Goal: Transaction & Acquisition: Subscribe to service/newsletter

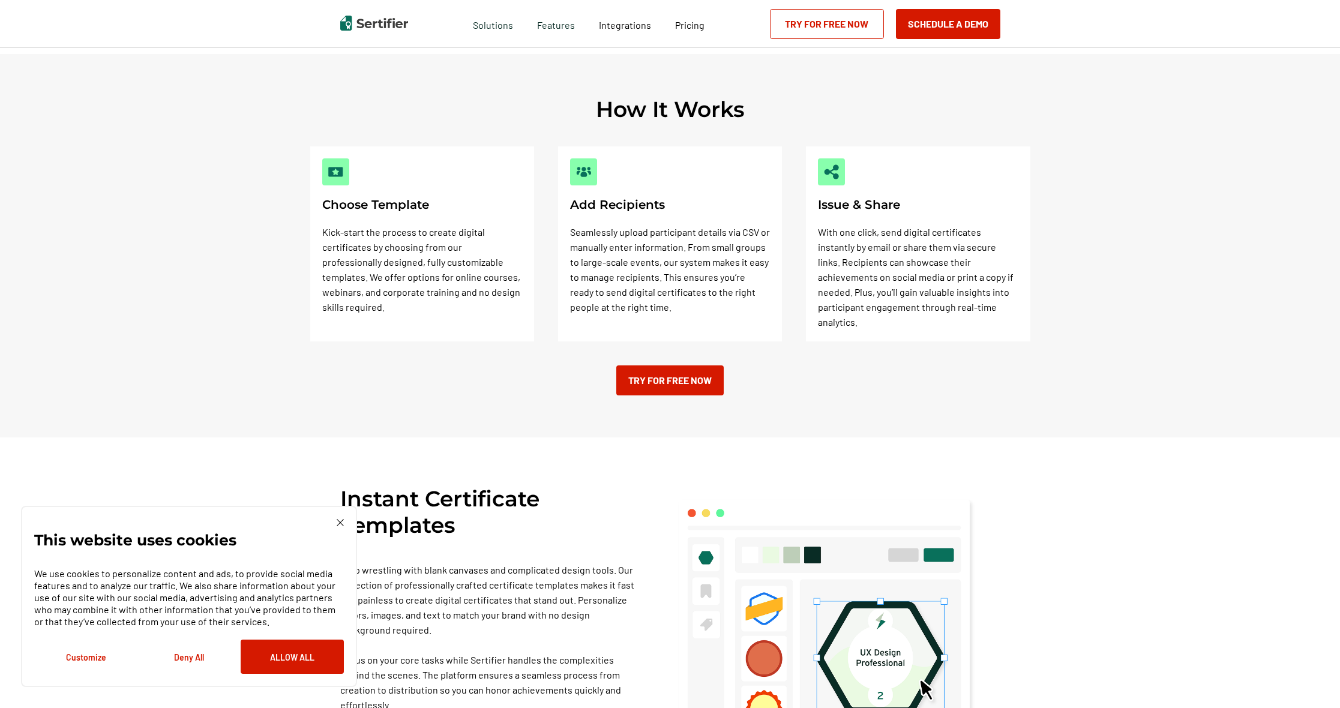
scroll to position [470, 0]
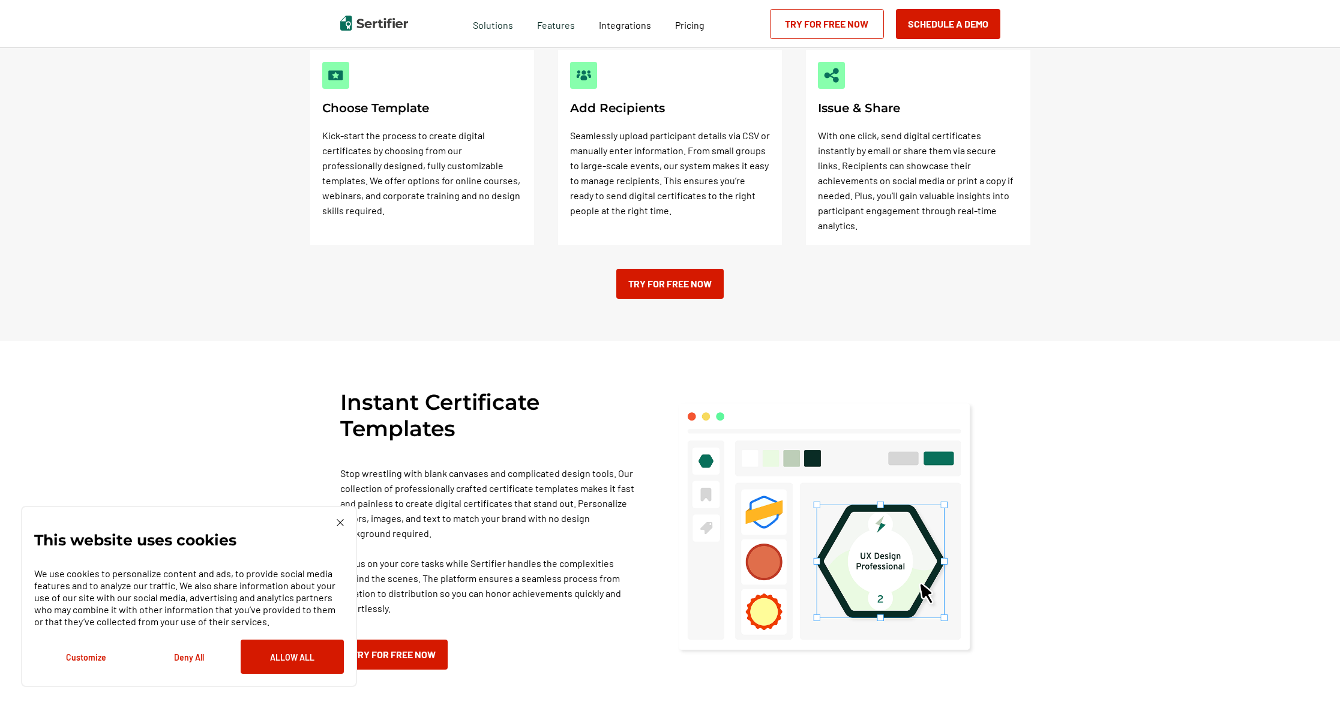
click at [338, 522] on img at bounding box center [340, 522] width 7 height 7
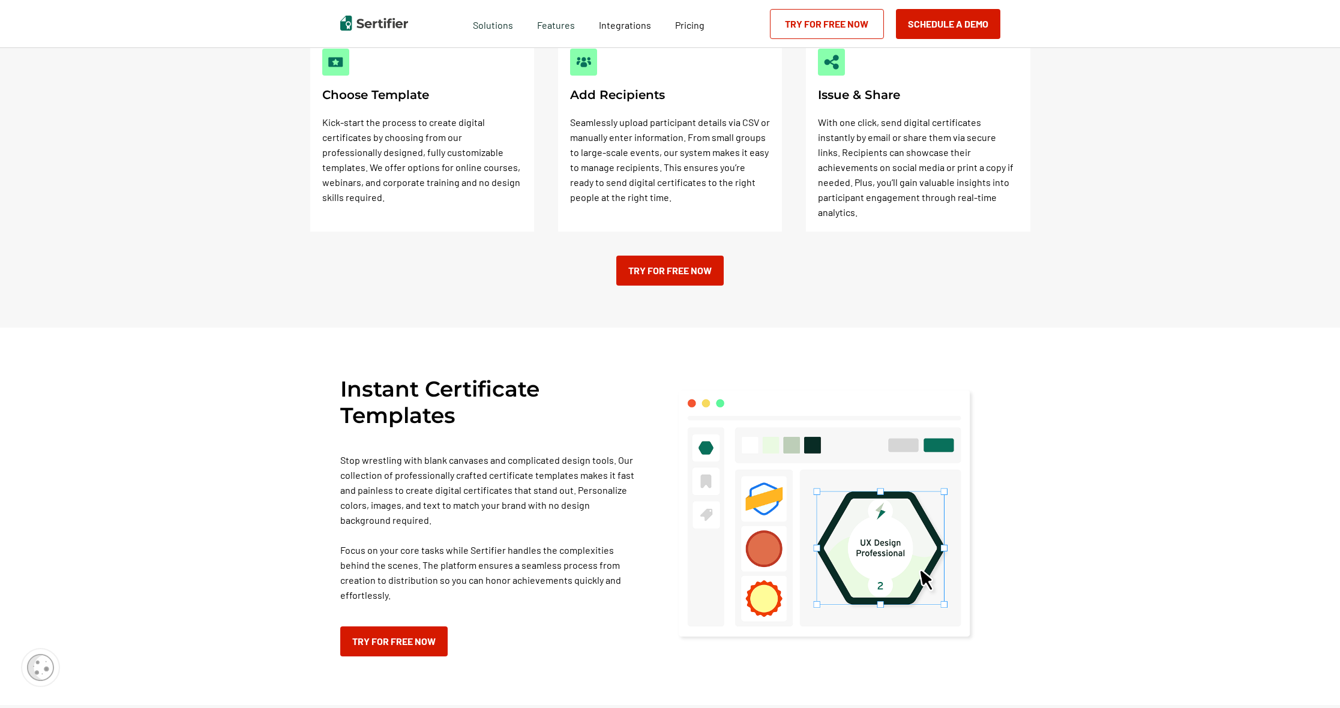
scroll to position [503, 0]
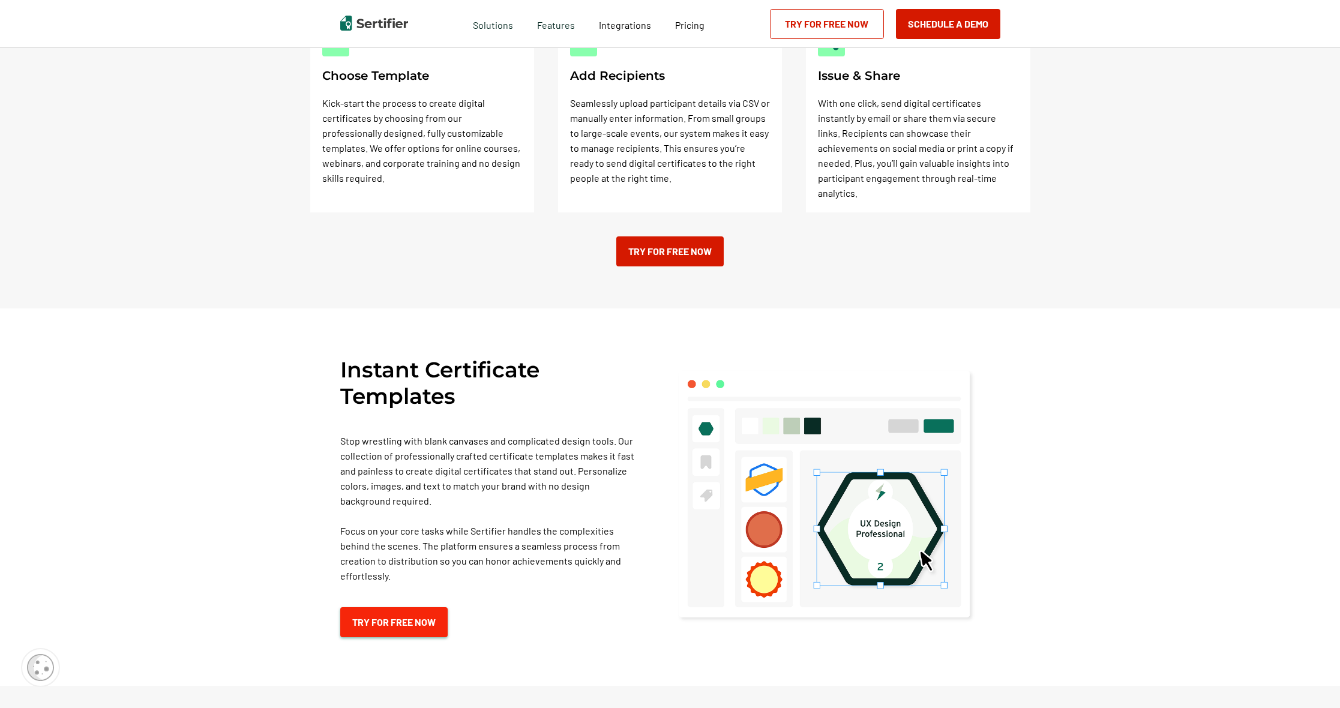
click at [389, 607] on link "Try for Free Now" at bounding box center [393, 622] width 107 height 30
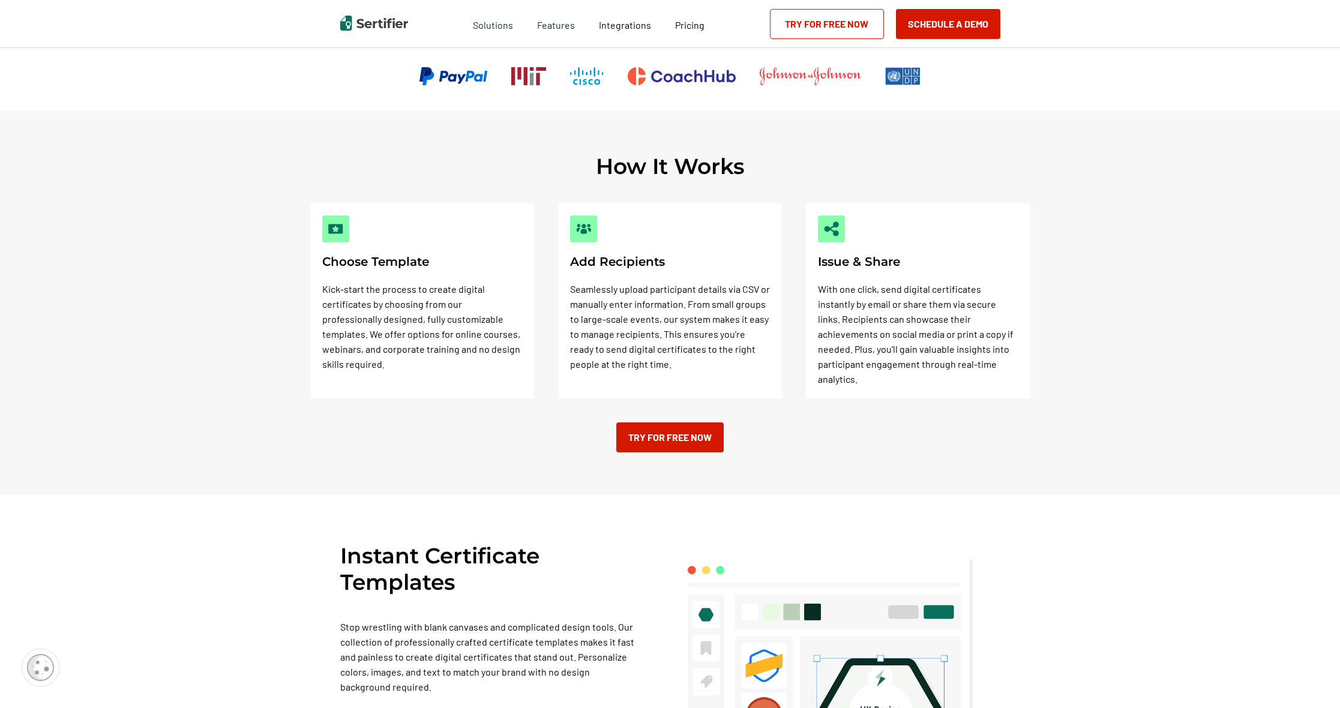
scroll to position [67, 0]
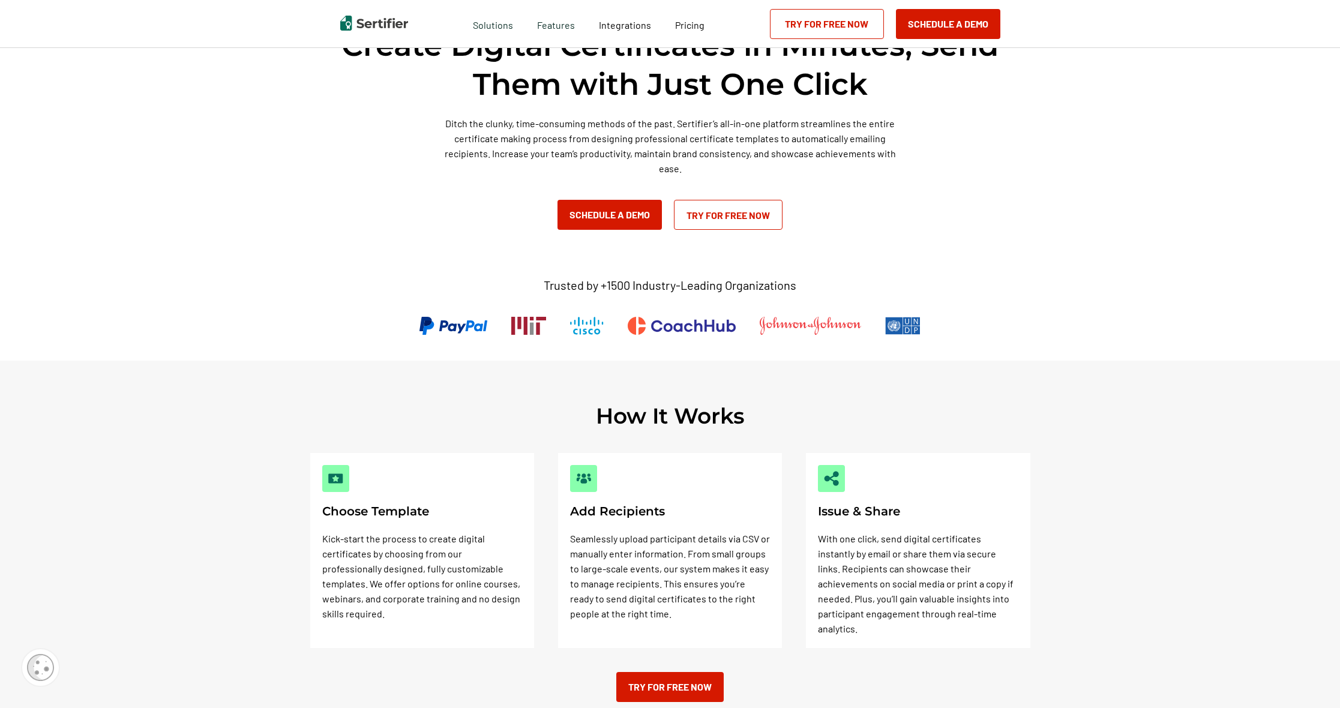
click at [335, 481] on img at bounding box center [335, 478] width 15 height 15
click at [382, 545] on p "Kick-start the process to create digital certificates by choosing from our prof…" at bounding box center [422, 576] width 200 height 90
click at [638, 674] on link "Try for Free Now" at bounding box center [669, 687] width 107 height 30
